Goal: Task Accomplishment & Management: Use online tool/utility

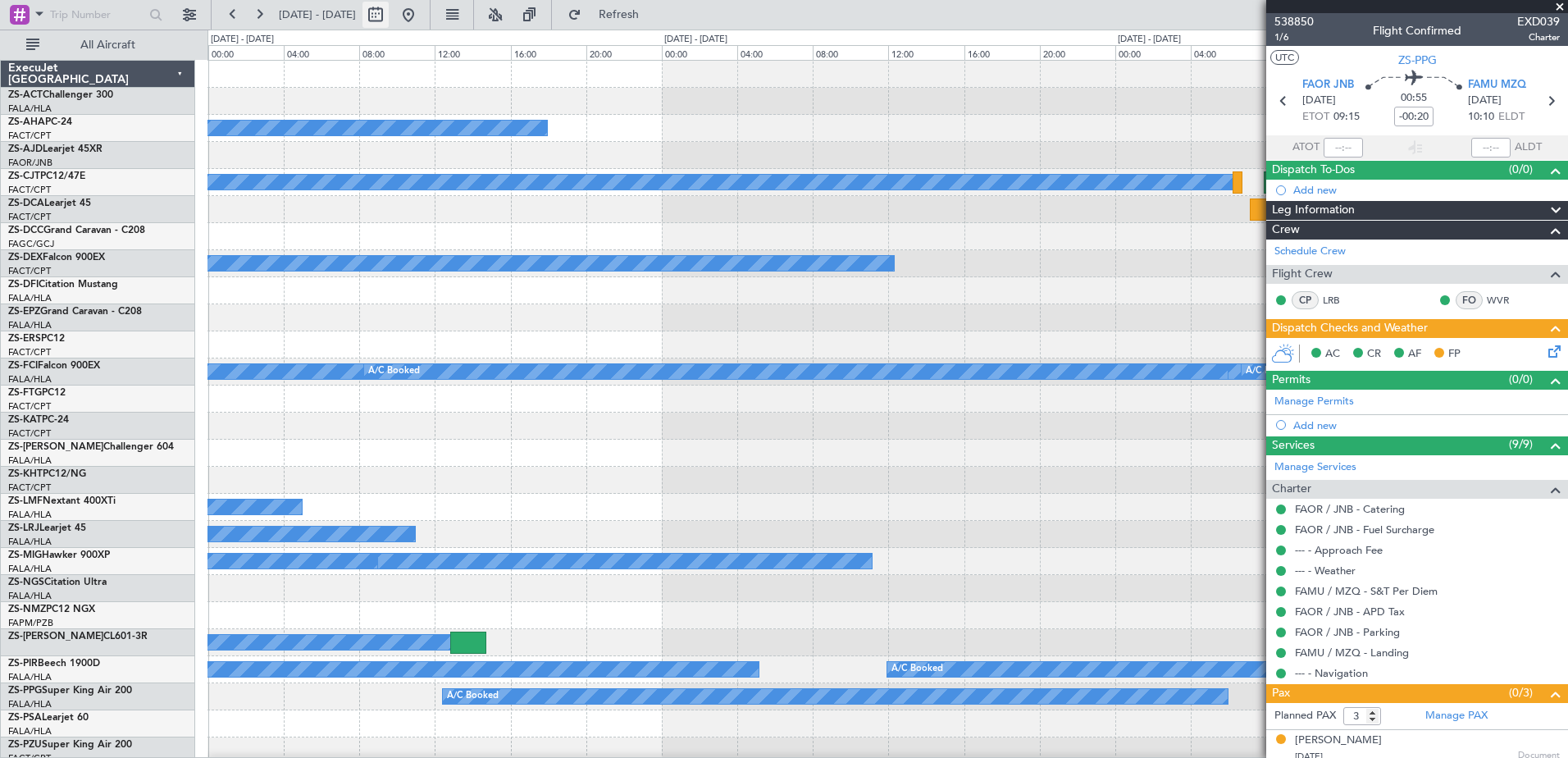
click at [389, 13] on button at bounding box center [375, 15] width 27 height 27
select select "10"
select select "2025"
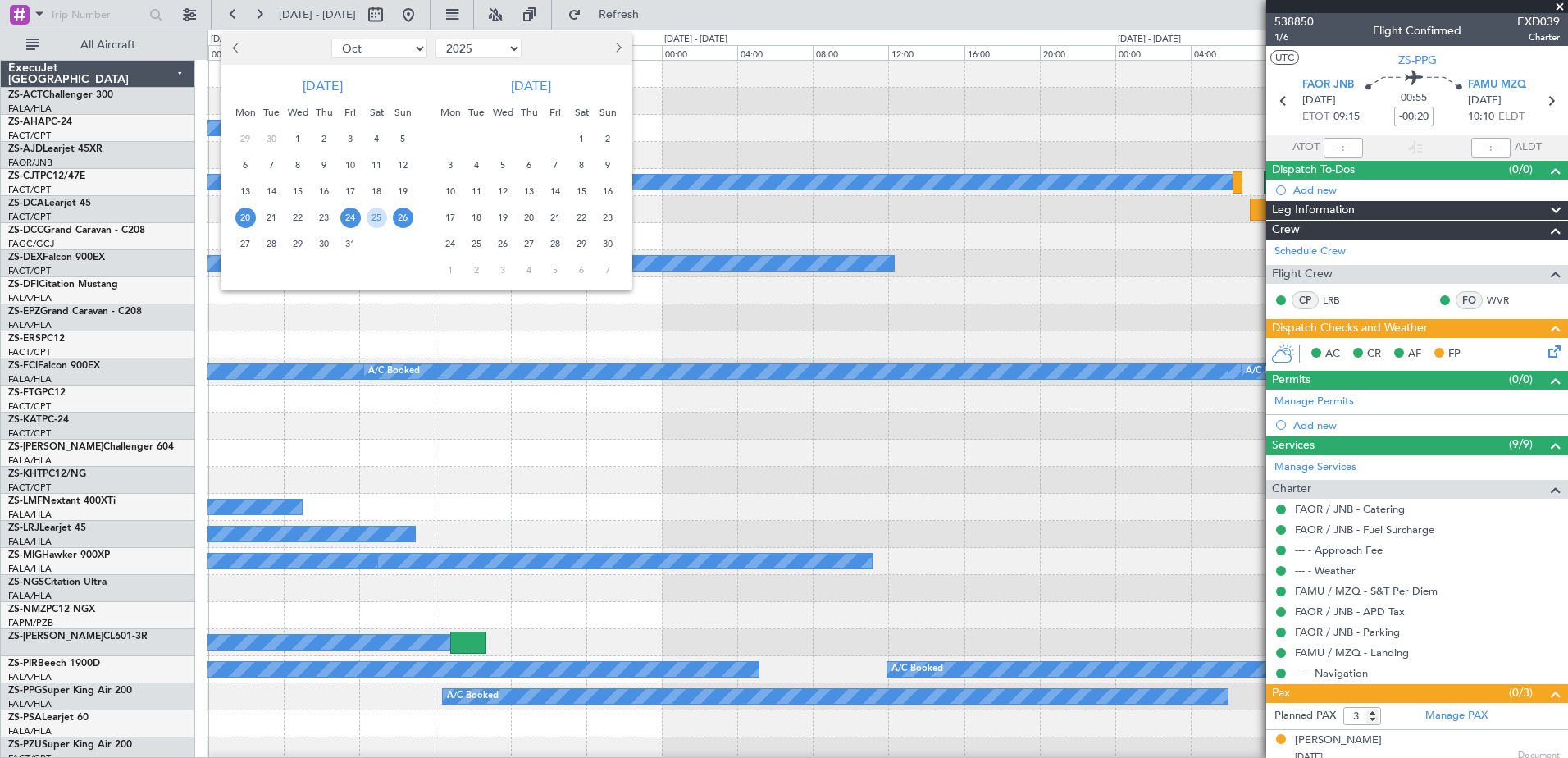
click at [238, 216] on span "20" at bounding box center [245, 218] width 21 height 21
click at [346, 249] on span "31" at bounding box center [350, 243] width 21 height 21
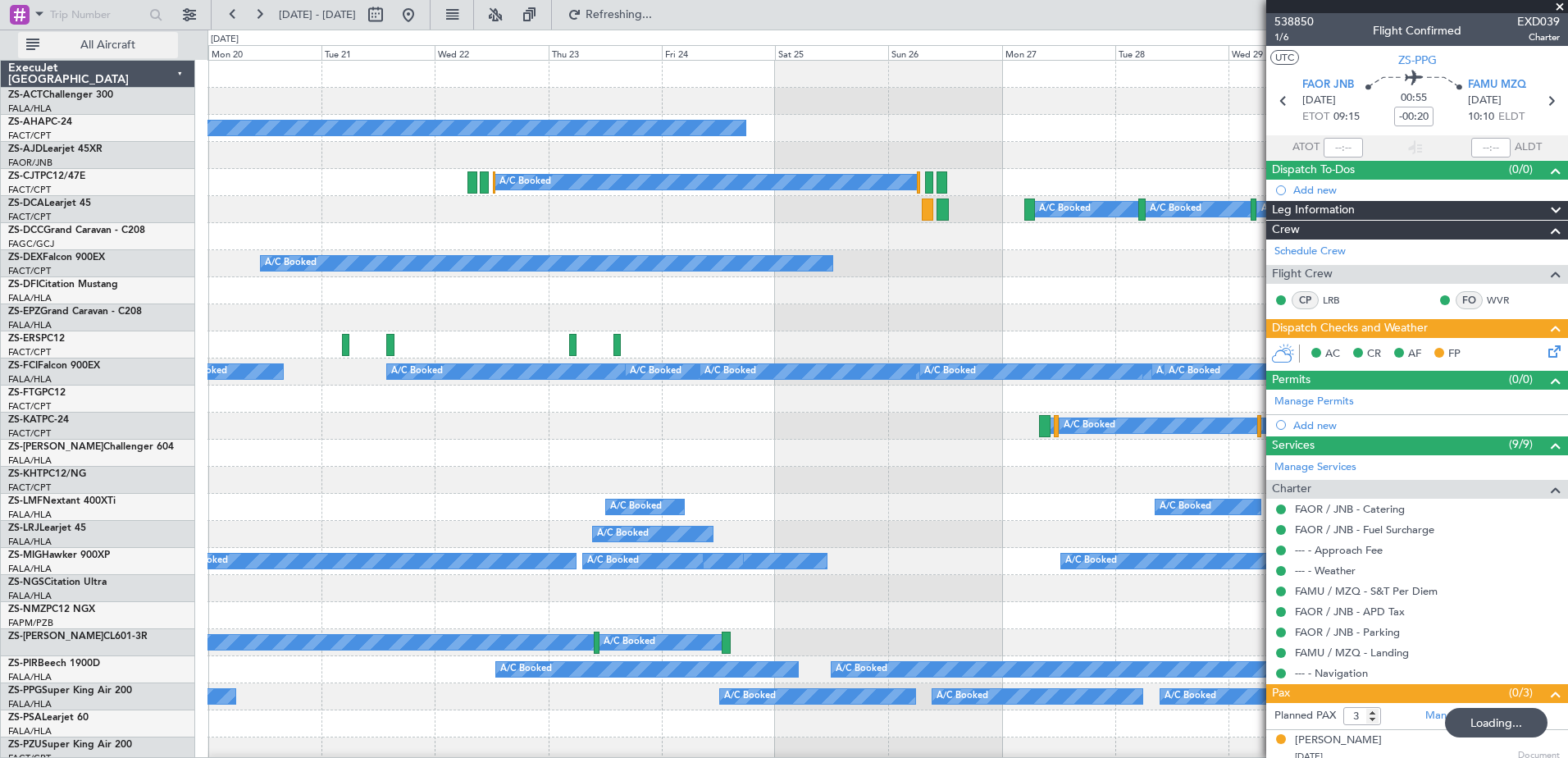
click at [113, 42] on span "All Aircraft" at bounding box center [107, 45] width 130 height 12
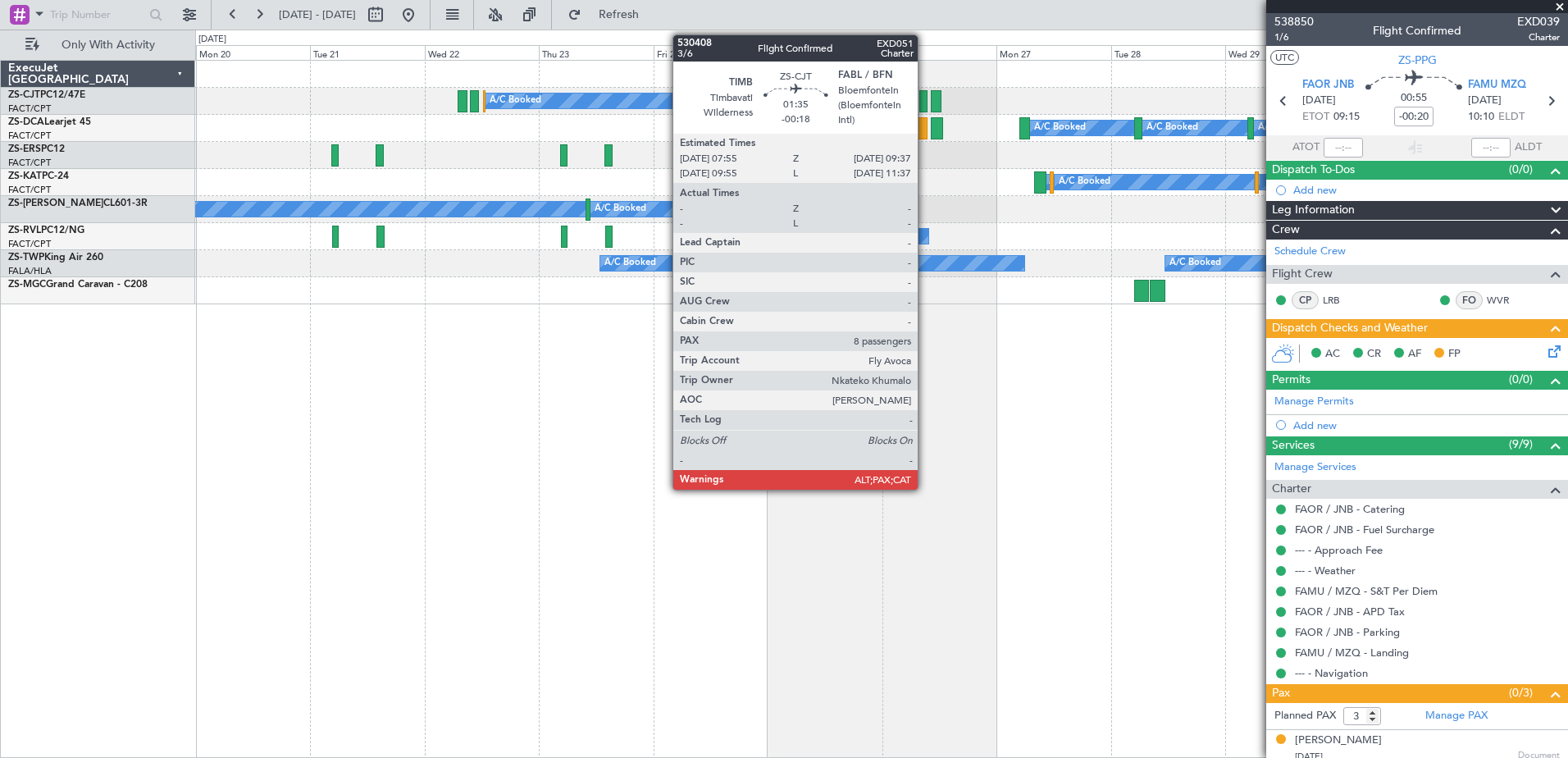
click at [925, 103] on div at bounding box center [923, 101] width 8 height 22
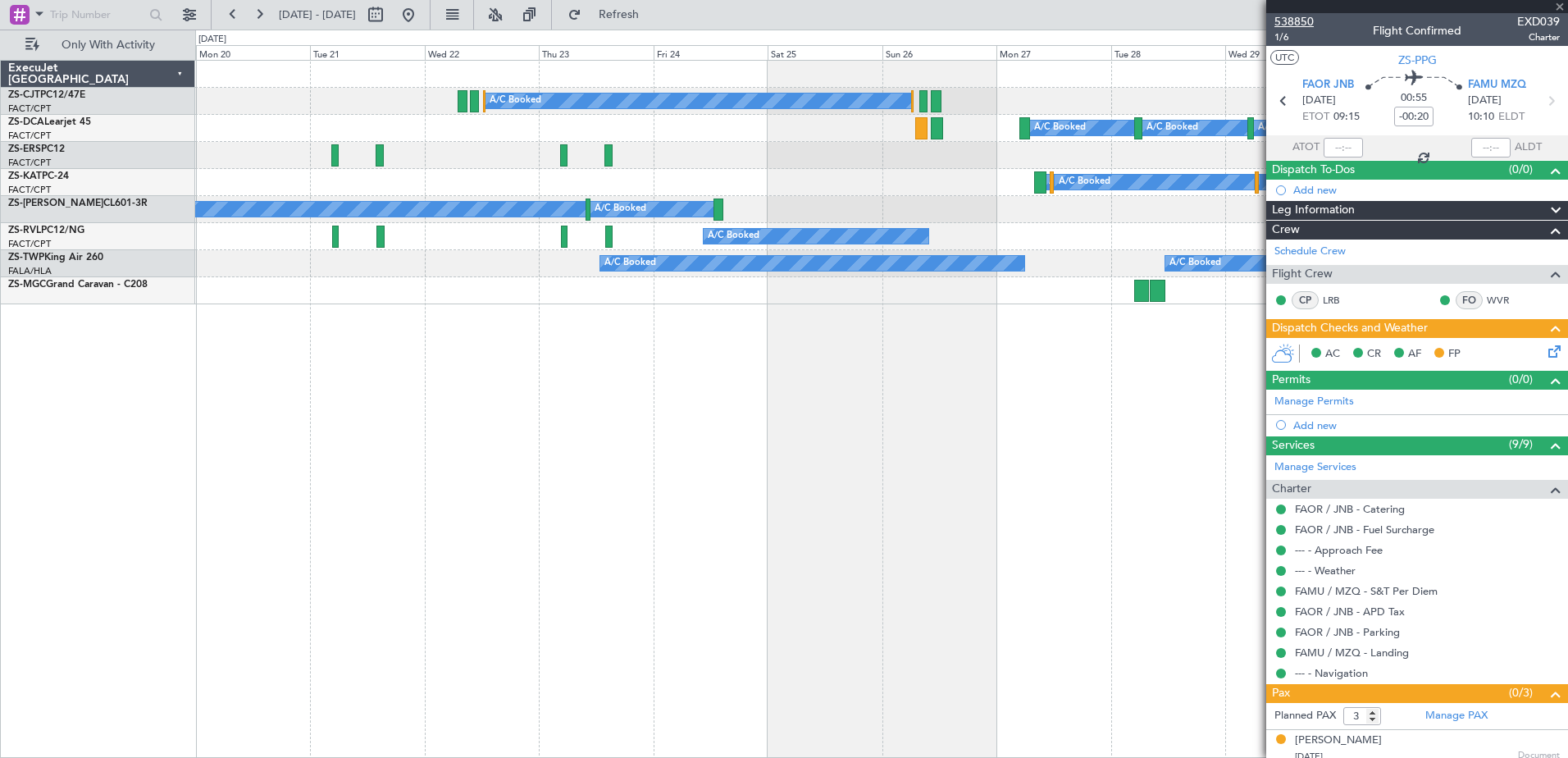
type input "-00:18"
type input "8"
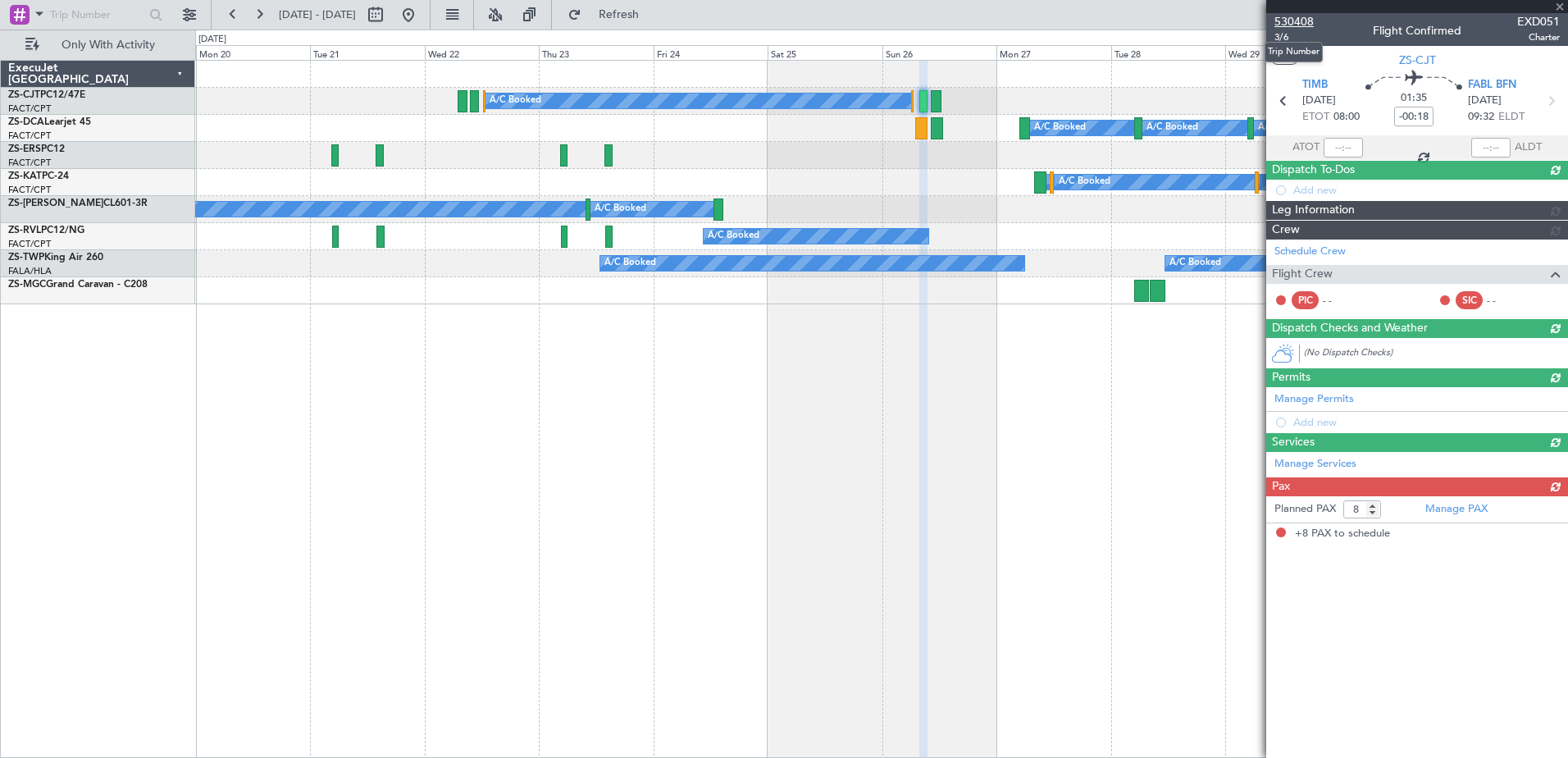
click at [1297, 21] on span "530408" at bounding box center [1293, 21] width 39 height 17
